Goal: Find contact information: Find contact information

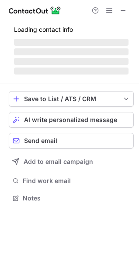
scroll to position [4, 4]
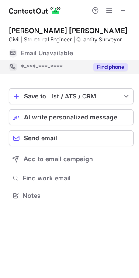
click at [102, 65] on button "Find phone" at bounding box center [110, 67] width 34 height 9
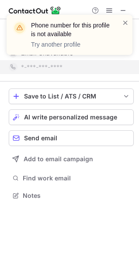
click at [120, 12] on div "Phone number for this profile is not available Try another profile" at bounding box center [69, 38] width 139 height 65
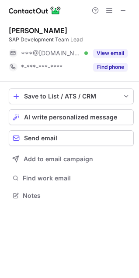
scroll to position [189, 139]
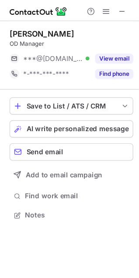
scroll to position [189, 139]
